Goal: Understand process/instructions: Learn about a topic

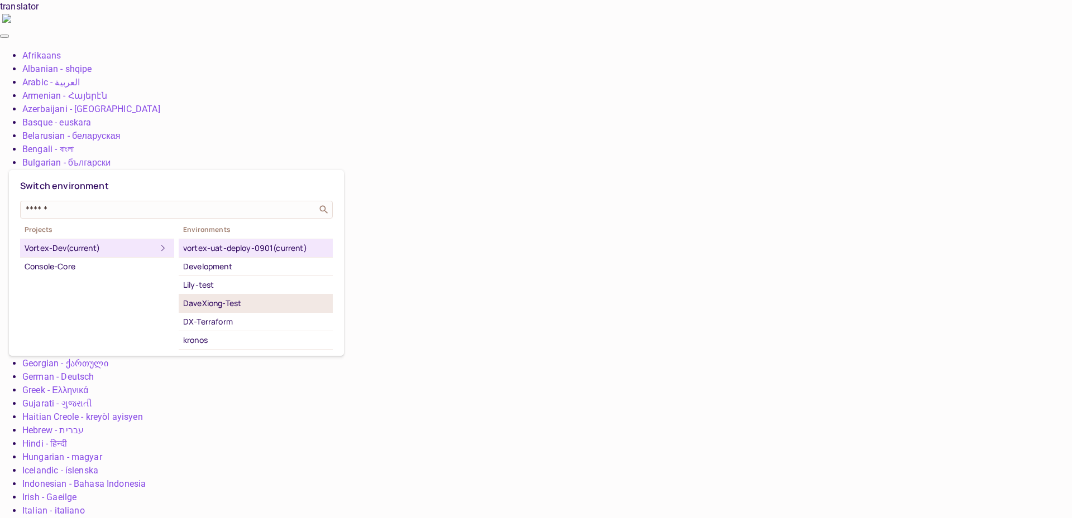
click at [274, 300] on div "DaveXiong-Test" at bounding box center [255, 303] width 145 height 13
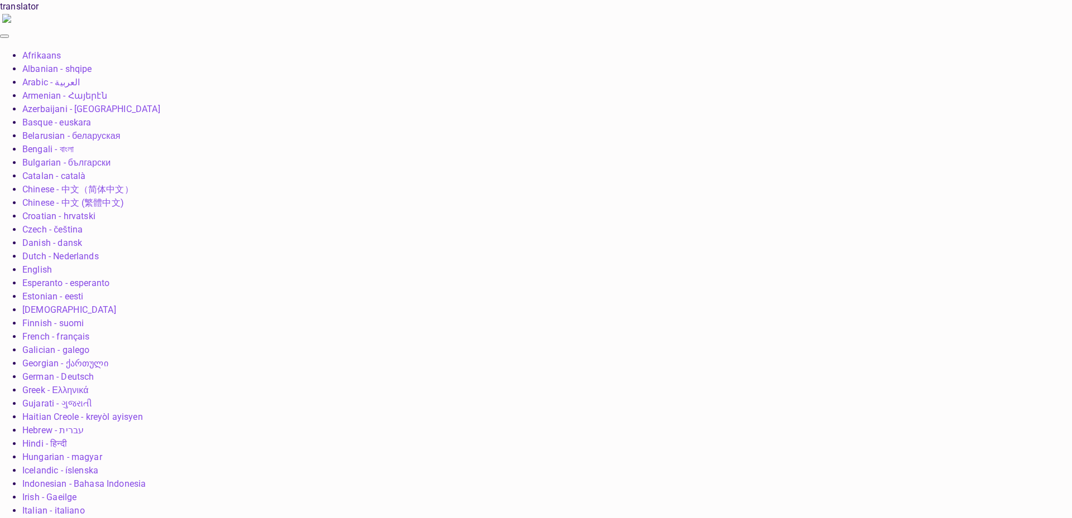
scroll to position [208, 0]
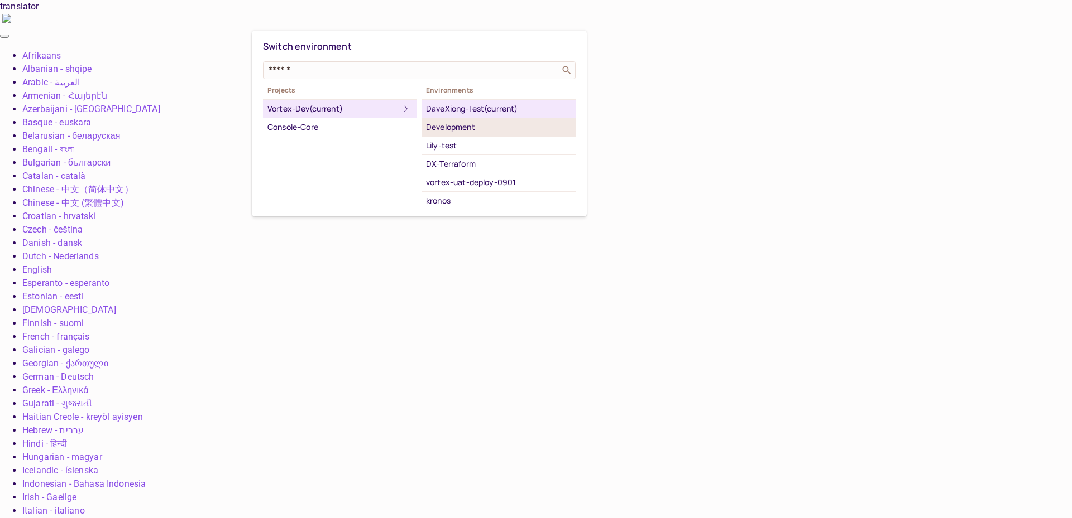
click at [459, 126] on div "Development" at bounding box center [498, 127] width 145 height 13
